Goal: Information Seeking & Learning: Learn about a topic

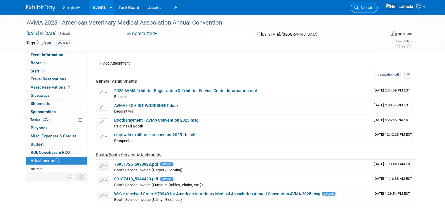
click at [372, 7] on span "Search" at bounding box center [365, 8] width 13 height 4
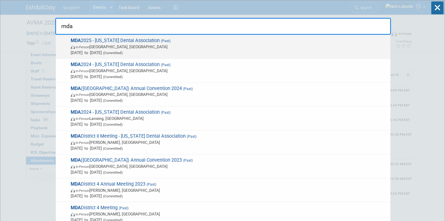
type input "mda"
click at [151, 38] on span "MDA 2025 - Michigan Dental Association (Past) In-Person Detroit, MI Apr 23, 202…" at bounding box center [228, 47] width 319 height 18
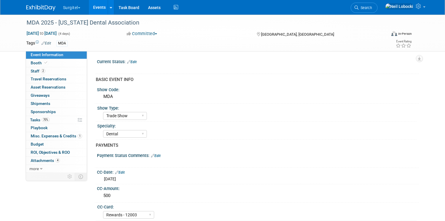
select select "Trade Show"
select select "Dental"
select select "Rewards - 12003"
select select "No"
click at [58, 158] on link "4 Attachments 4" at bounding box center [56, 161] width 61 height 8
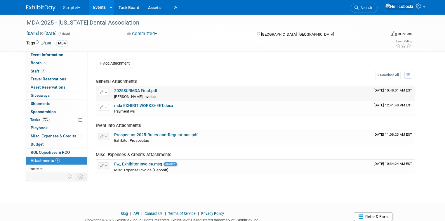
click at [144, 91] on link "2025SURMDA Final.pdf" at bounding box center [135, 90] width 43 height 5
click at [372, 9] on span "Search" at bounding box center [365, 8] width 13 height 4
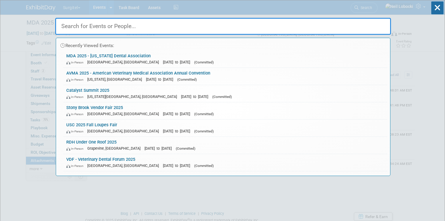
click at [253, 24] on input "text" at bounding box center [223, 26] width 336 height 17
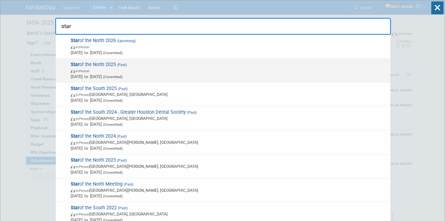
type input "star"
click at [162, 70] on span "In-Person" at bounding box center [229, 71] width 317 height 6
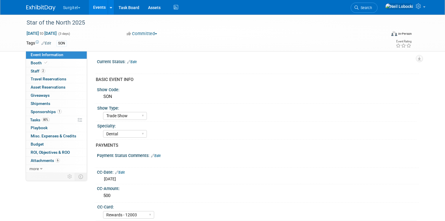
select select "Trade Show"
select select "Dental"
select select "Rewards - 12003"
select select "Yes"
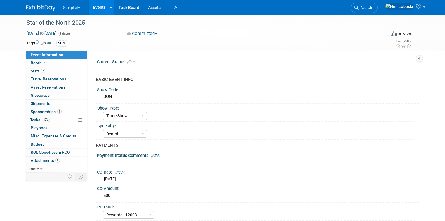
select select "Yes"
click at [42, 160] on span "Attachments 6" at bounding box center [45, 160] width 29 height 5
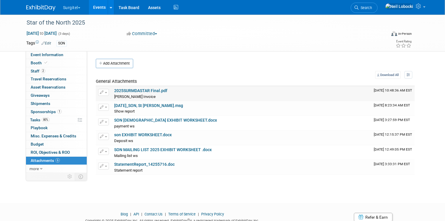
click at [143, 91] on link "2025SURMDASTAR Final.pdf" at bounding box center [140, 90] width 53 height 5
click at [52, 56] on span "Event Information" at bounding box center [47, 54] width 33 height 5
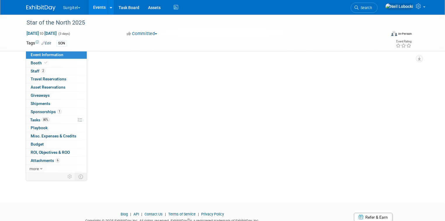
select select "Trade Show"
select select "Dental"
select select "Rewards - 12003"
select select "Yes"
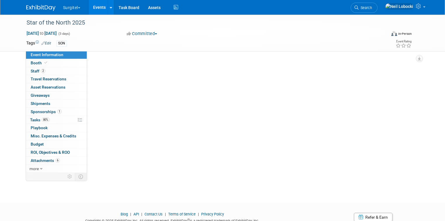
select select "Yes"
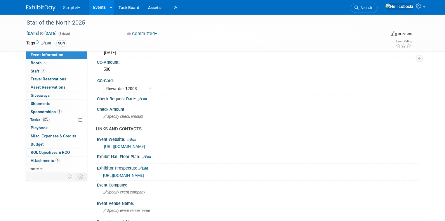
scroll to position [126, 0]
click at [145, 144] on link "[URL][DOMAIN_NAME]" at bounding box center [124, 146] width 41 height 5
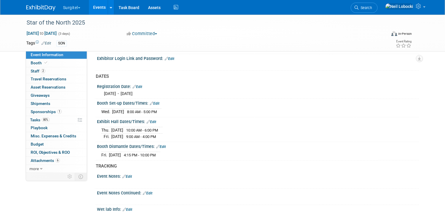
scroll to position [338, 0]
